Goal: Task Accomplishment & Management: Manage account settings

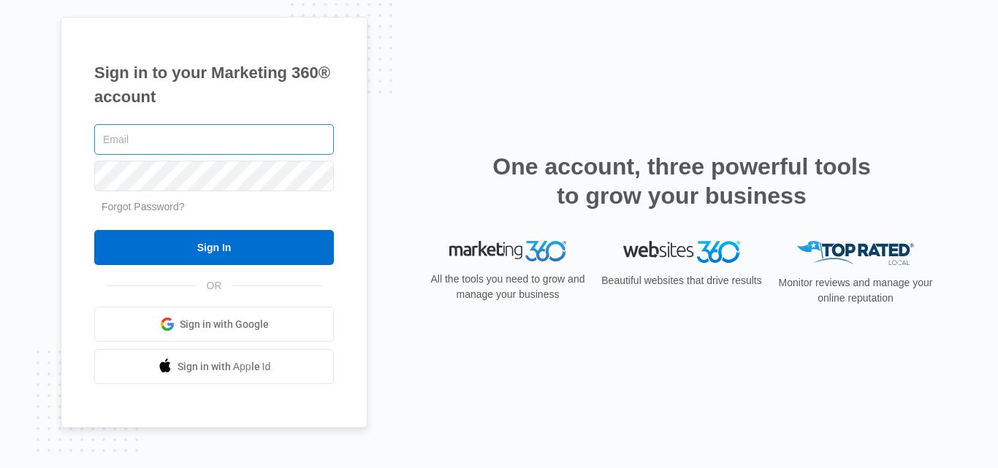
click at [204, 134] on input "text" at bounding box center [214, 139] width 240 height 31
click at [189, 142] on input "text" at bounding box center [214, 139] width 240 height 31
type input "[EMAIL_ADDRESS][DOMAIN_NAME]"
click at [184, 216] on form "Ben@copocoshoney.com Forgot Password? Sign In" at bounding box center [214, 193] width 240 height 145
click at [163, 204] on link "Forgot Password?" at bounding box center [143, 207] width 83 height 12
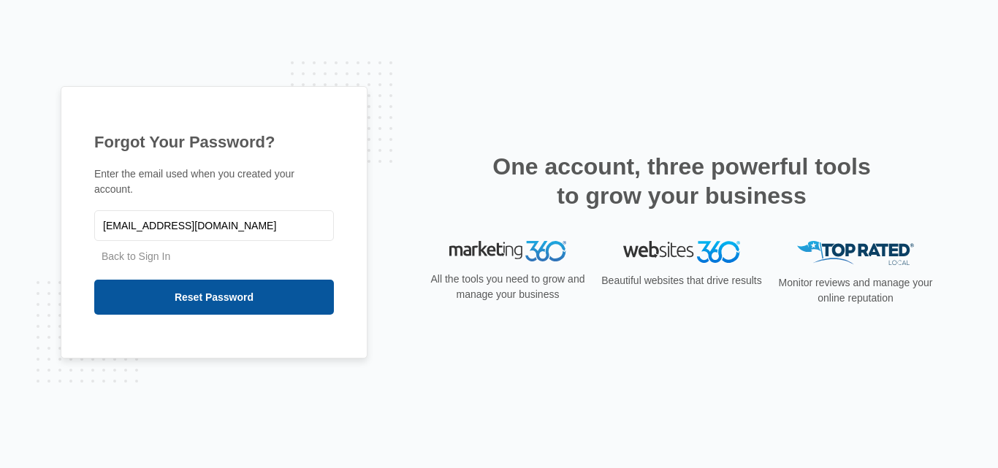
type input "[EMAIL_ADDRESS][DOMAIN_NAME]"
click at [202, 283] on input "Reset Password" at bounding box center [214, 297] width 240 height 35
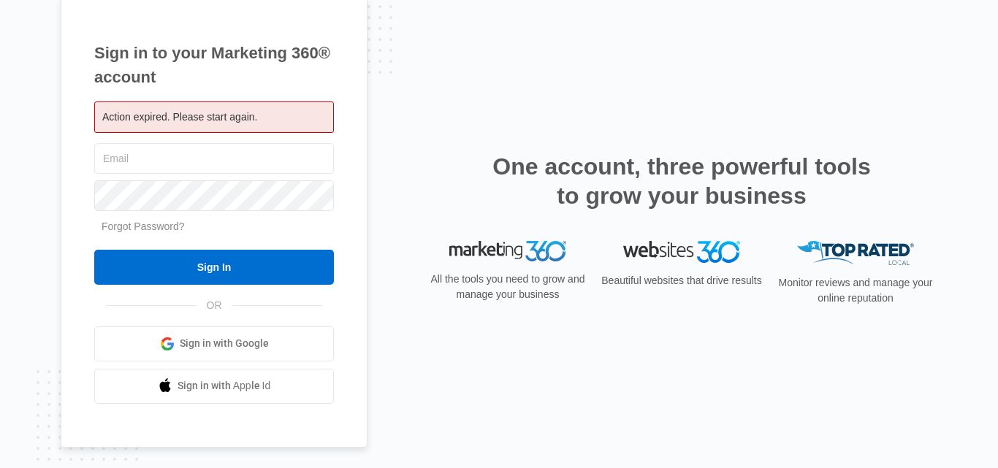
click at [150, 227] on link "Forgot Password?" at bounding box center [143, 227] width 83 height 12
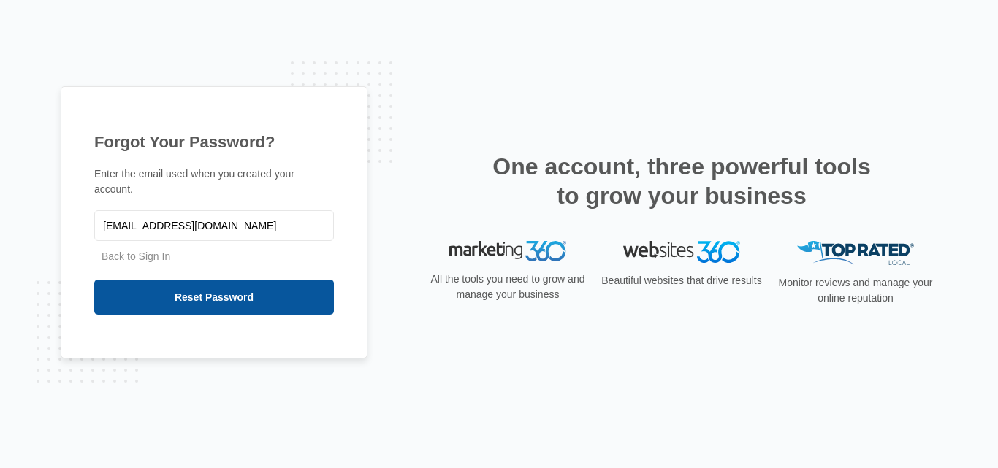
type input "[EMAIL_ADDRESS][DOMAIN_NAME]"
click at [208, 297] on input "Reset Password" at bounding box center [214, 297] width 240 height 35
